Goal: Information Seeking & Learning: Learn about a topic

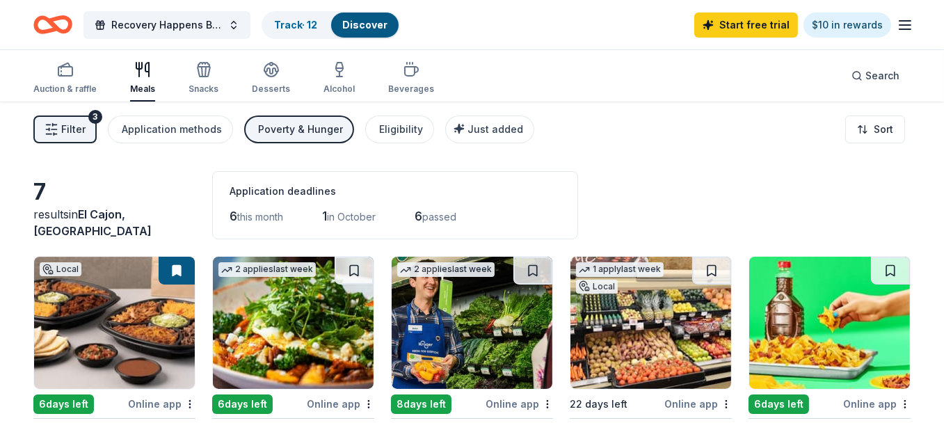
scroll to position [70, 0]
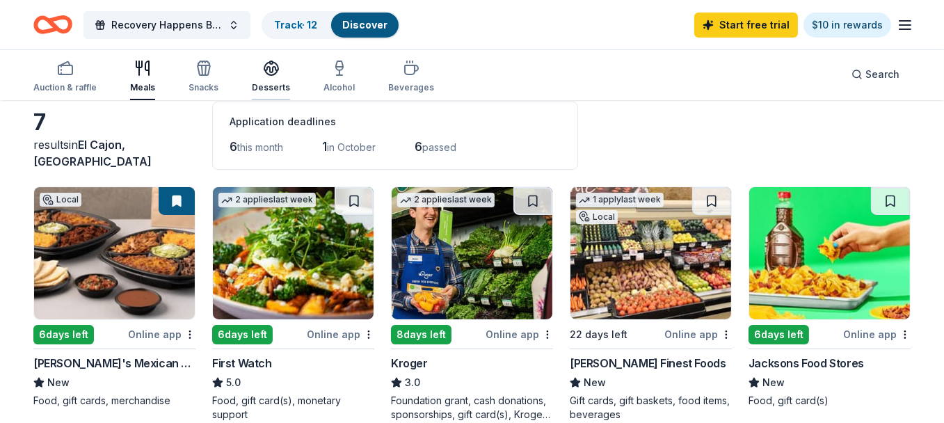
click at [269, 70] on icon "button" at bounding box center [271, 68] width 17 height 17
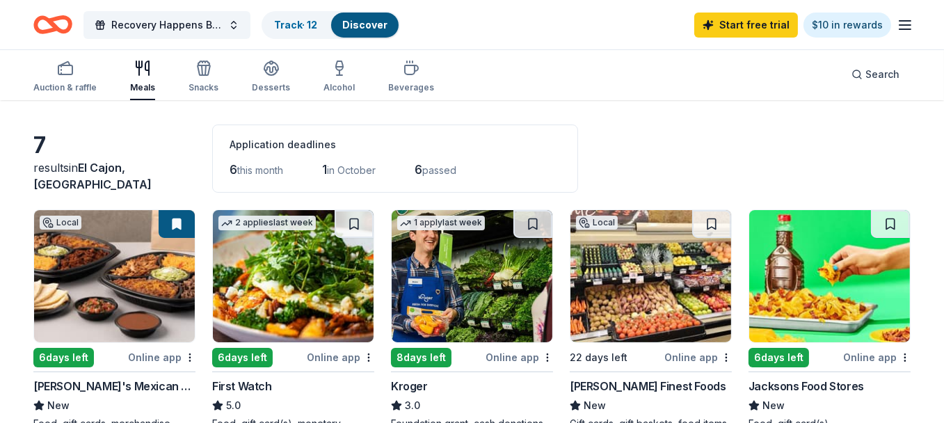
scroll to position [70, 0]
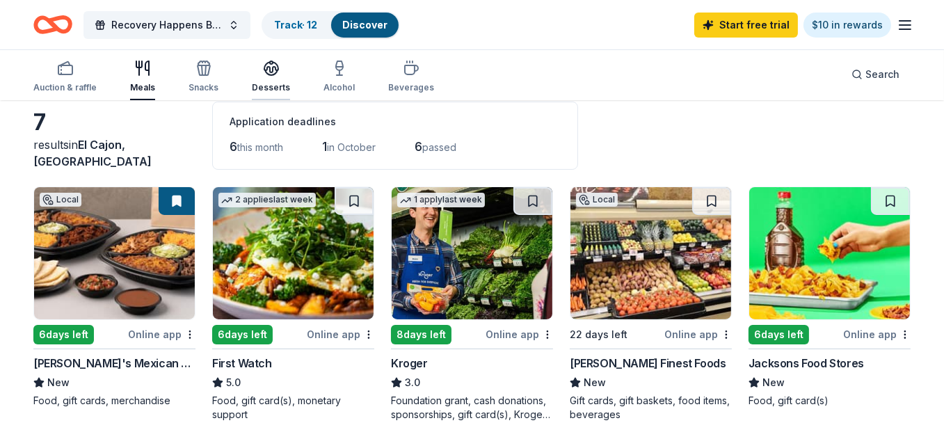
click at [271, 74] on icon "button" at bounding box center [271, 72] width 13 height 5
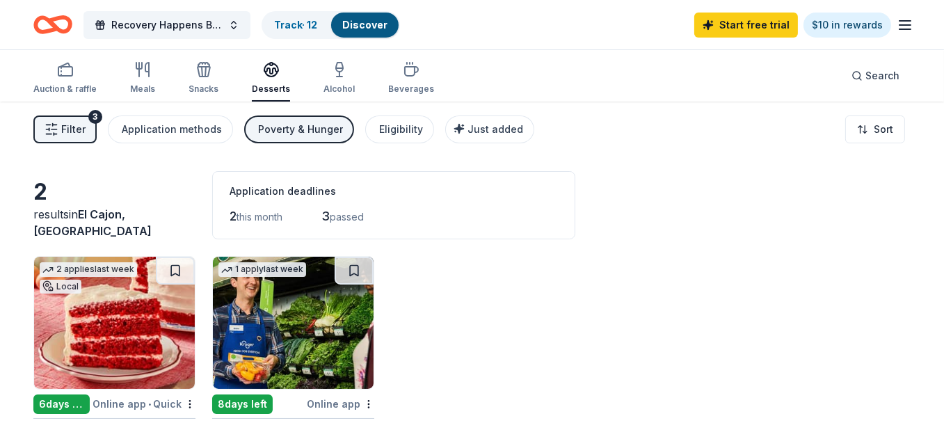
click at [58, 131] on button "Filter 3" at bounding box center [64, 129] width 63 height 28
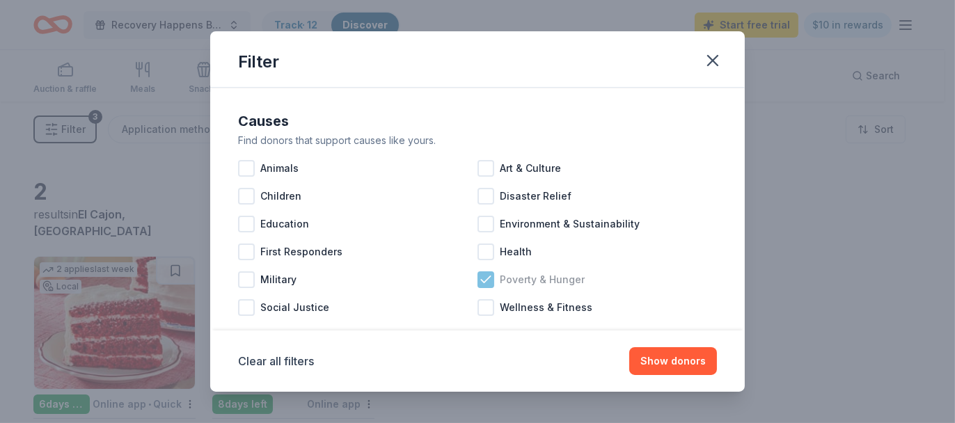
click at [483, 285] on icon at bounding box center [486, 280] width 14 height 14
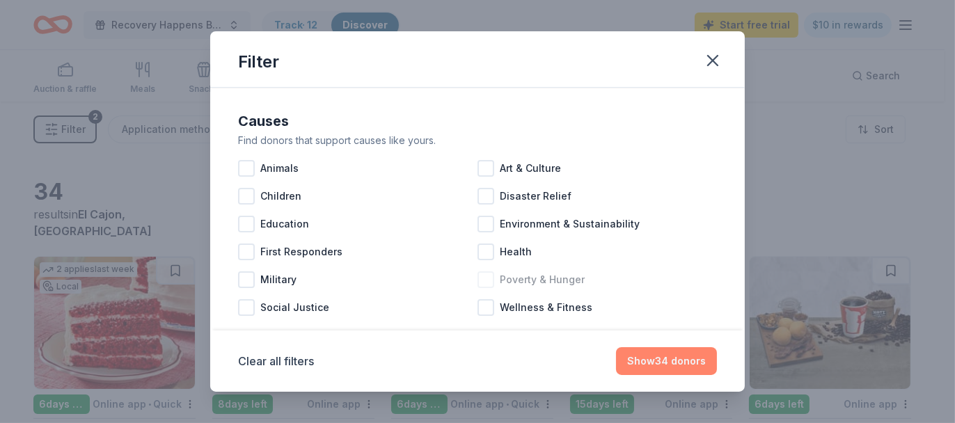
click at [683, 353] on button "Show 34 donors" at bounding box center [666, 361] width 101 height 28
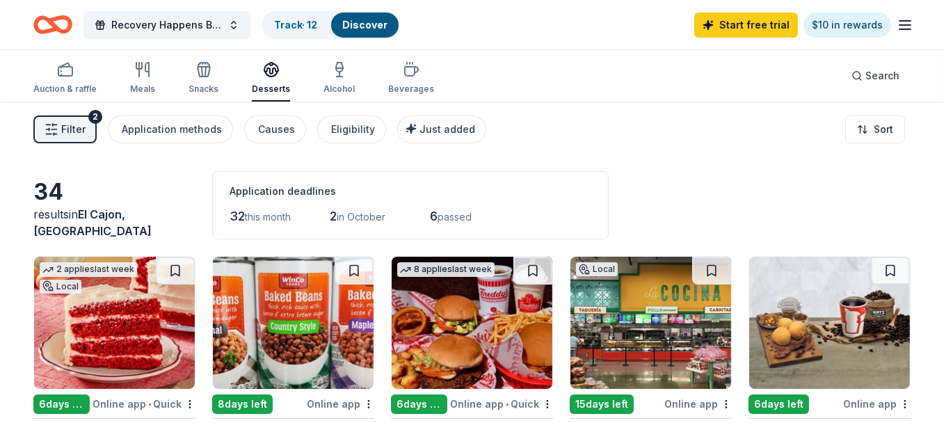
click at [269, 70] on icon "button" at bounding box center [271, 69] width 17 height 17
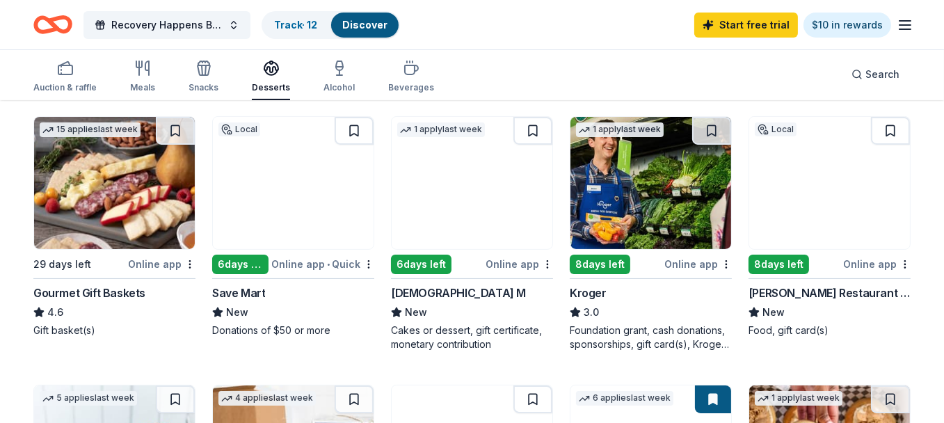
scroll to position [417, 0]
